Goal: Check status

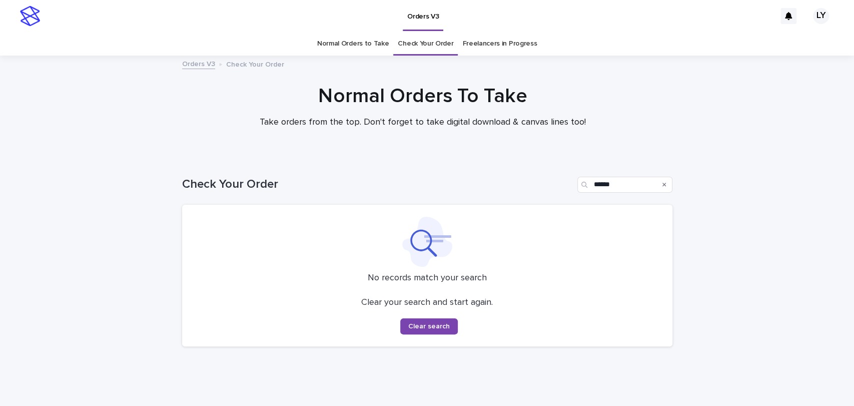
click at [429, 41] on link "Check Your Order" at bounding box center [426, 44] width 56 height 24
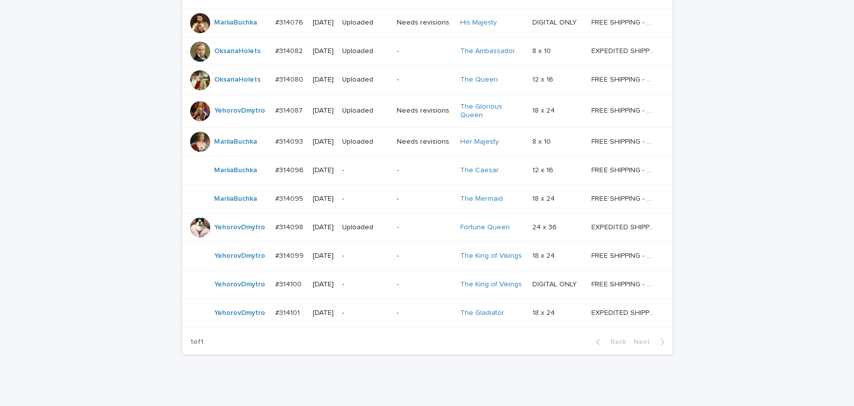
scroll to position [490, 0]
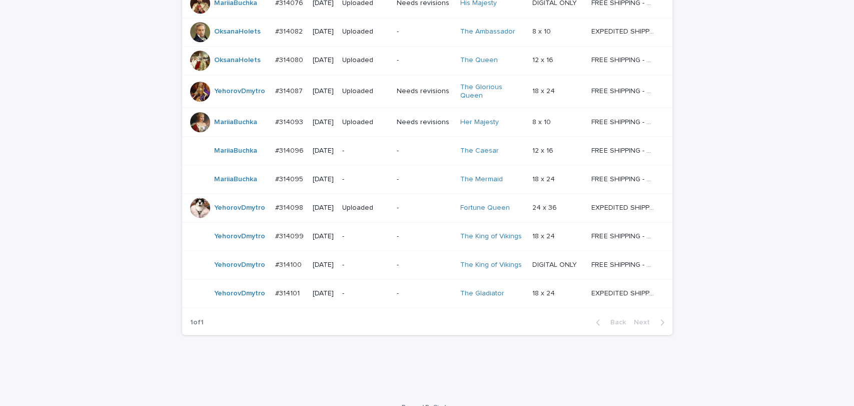
click at [200, 200] on div at bounding box center [200, 208] width 20 height 20
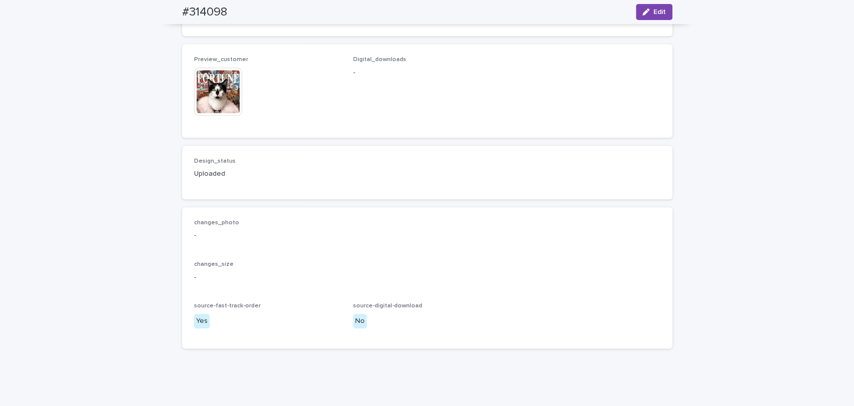
scroll to position [614, 0]
click at [212, 114] on img at bounding box center [218, 90] width 48 height 48
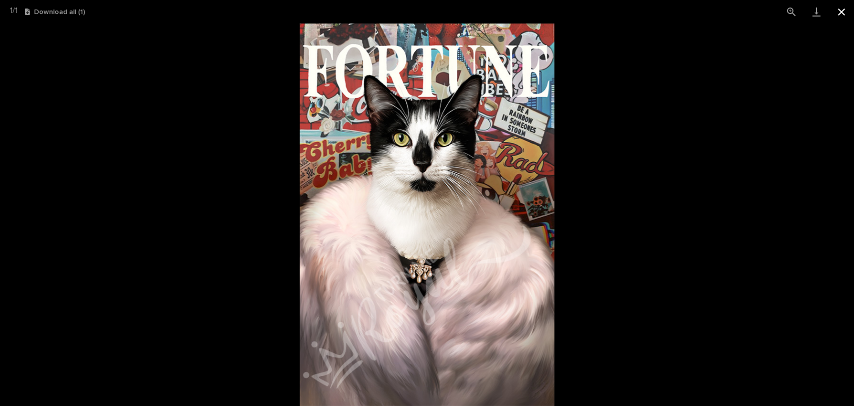
click at [848, 11] on button "Close gallery" at bounding box center [841, 12] width 25 height 24
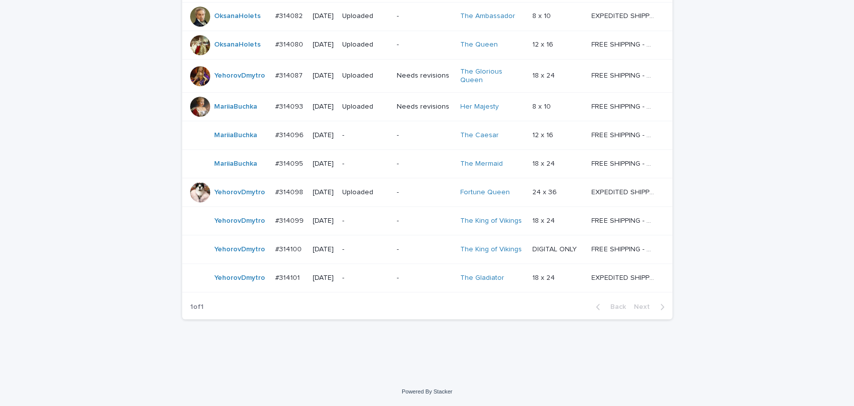
scroll to position [32, 0]
